Goal: Register for event/course

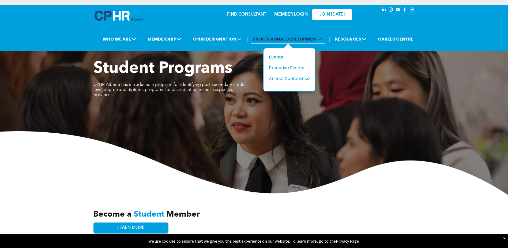
click at [322, 37] on icon at bounding box center [321, 39] width 4 height 4
click at [276, 56] on div "Events" at bounding box center [287, 57] width 37 height 7
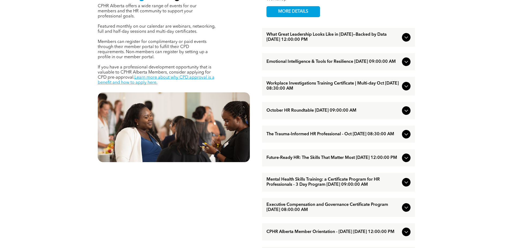
scroll to position [241, 0]
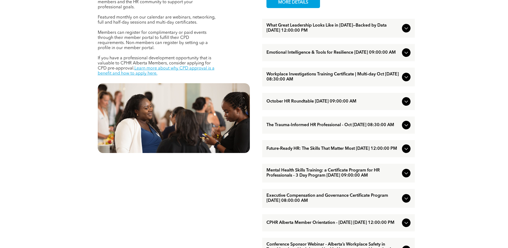
click at [315, 151] on span "Future-Ready HR: The Skills That Matter Most October/15/2025 12:00:00 PM" at bounding box center [333, 148] width 133 height 5
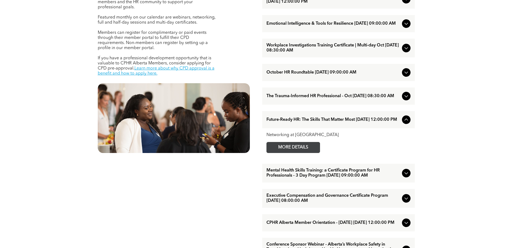
click at [303, 152] on span "MORE DETAILS" at bounding box center [293, 147] width 42 height 10
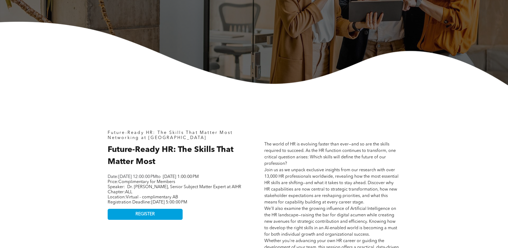
scroll to position [161, 0]
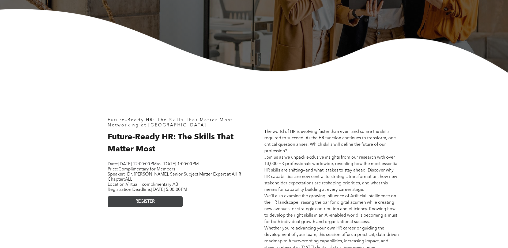
click at [140, 204] on span "REGISTER" at bounding box center [145, 201] width 19 height 5
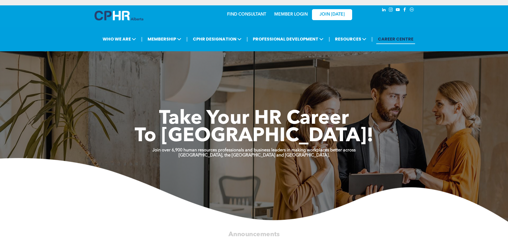
click at [293, 13] on link "MEMBER LOGIN" at bounding box center [290, 14] width 33 height 4
